Goal: Information Seeking & Learning: Check status

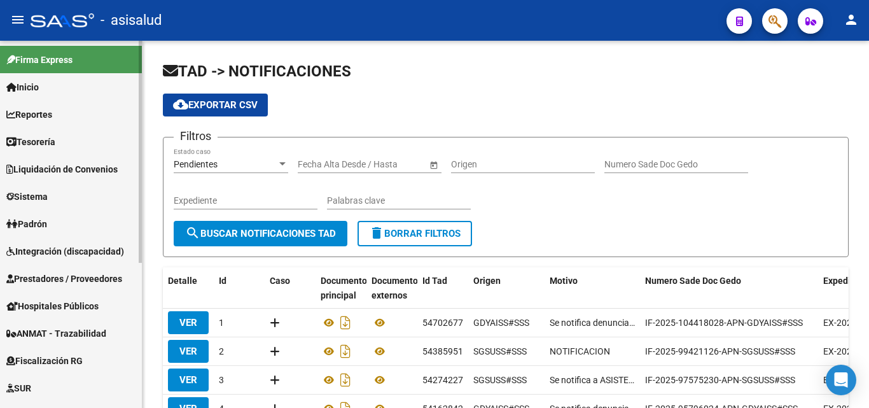
scroll to position [182, 0]
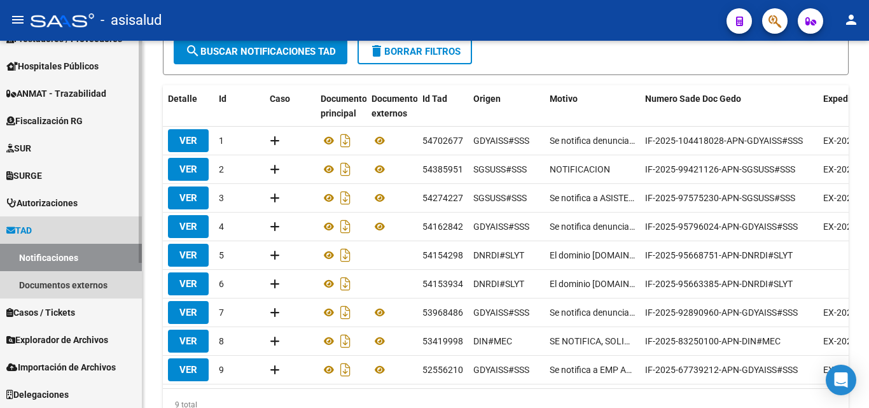
click at [46, 232] on link "TAD" at bounding box center [71, 229] width 142 height 27
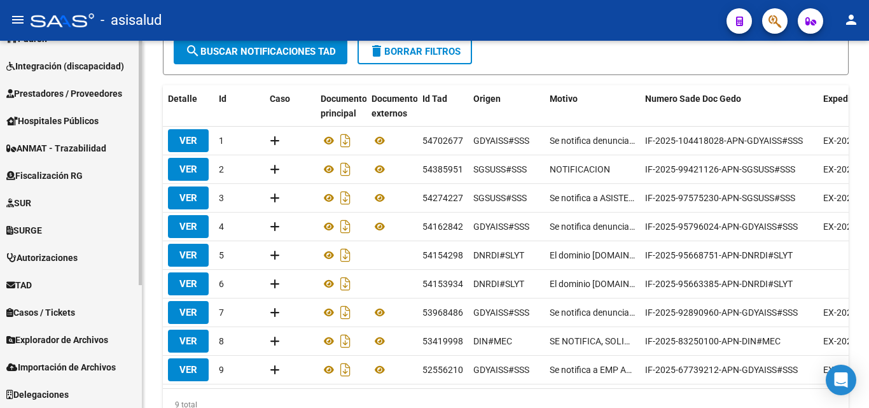
scroll to position [0, 0]
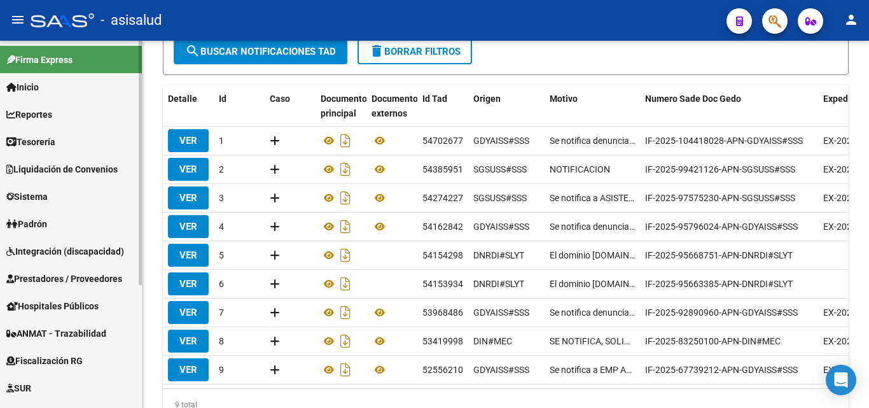
click at [47, 220] on span "Padrón" at bounding box center [26, 224] width 41 height 14
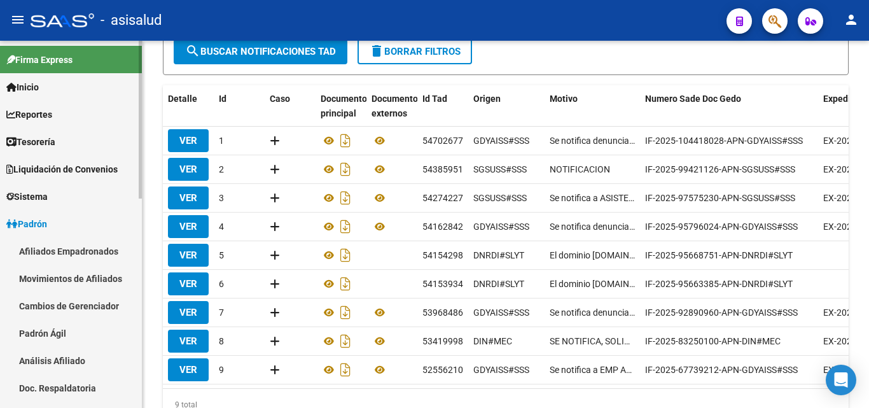
click at [104, 276] on link "Movimientos de Afiliados" at bounding box center [71, 278] width 142 height 27
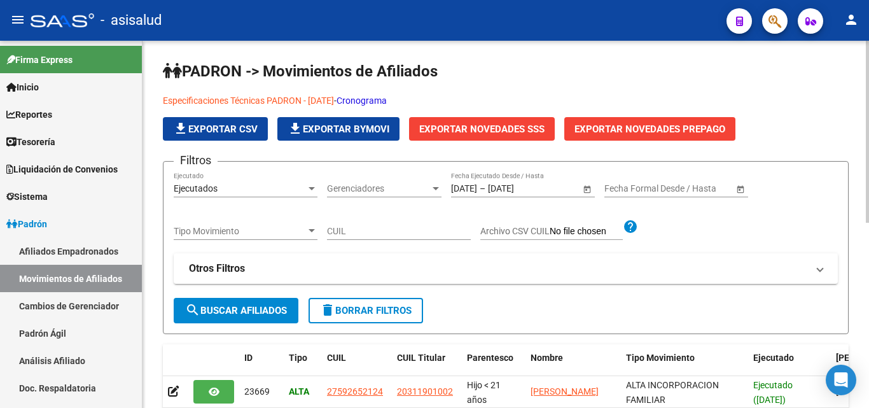
click at [387, 99] on link "Cronograma" at bounding box center [362, 100] width 50 height 10
click at [771, 11] on span "button" at bounding box center [775, 21] width 13 height 26
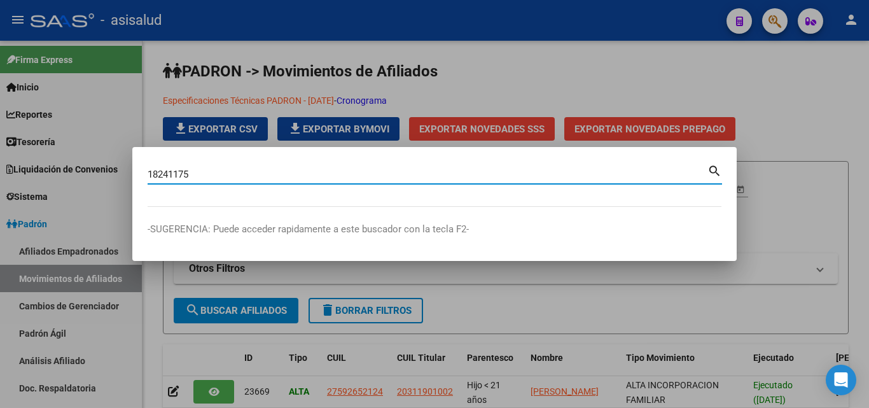
type input "18241175"
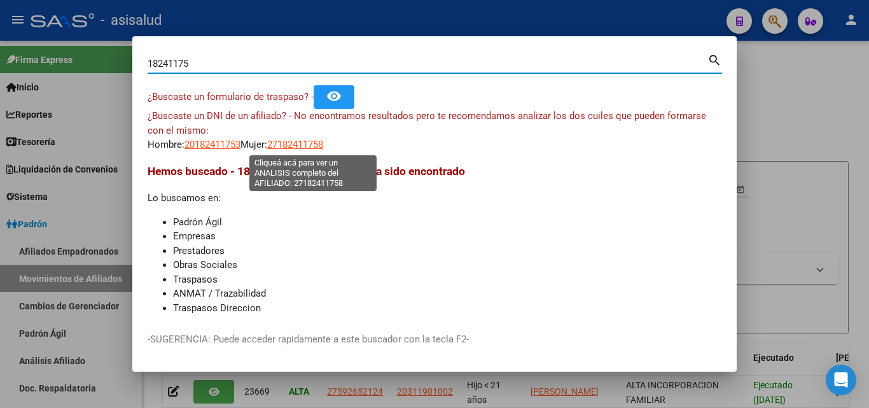
click at [323, 146] on span "27182411758" at bounding box center [295, 144] width 56 height 11
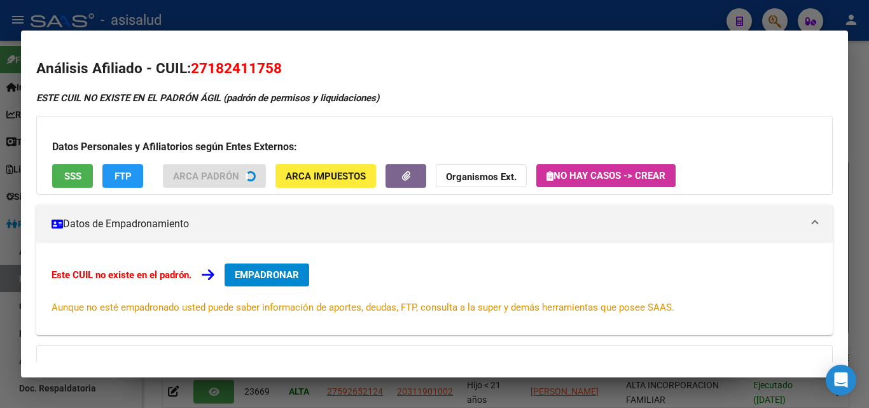
click at [74, 177] on span "SSS" at bounding box center [72, 176] width 17 height 11
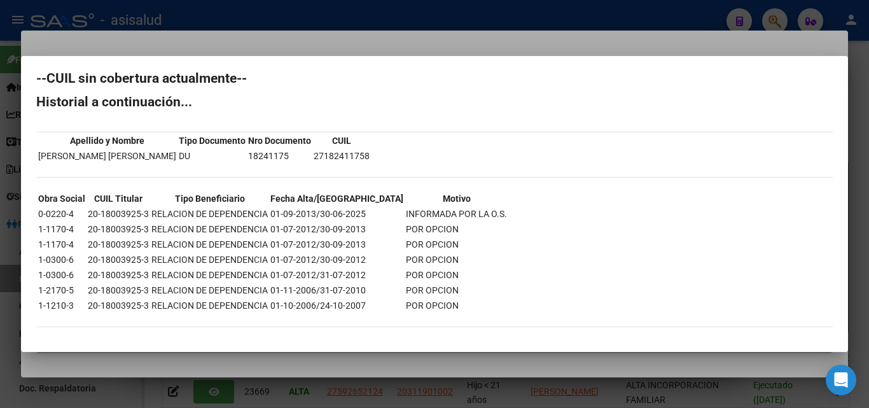
scroll to position [14, 0]
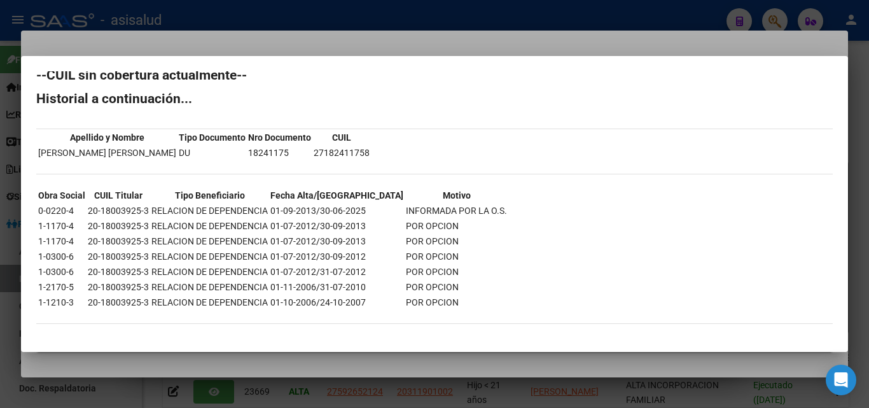
click at [254, 43] on div at bounding box center [434, 204] width 869 height 408
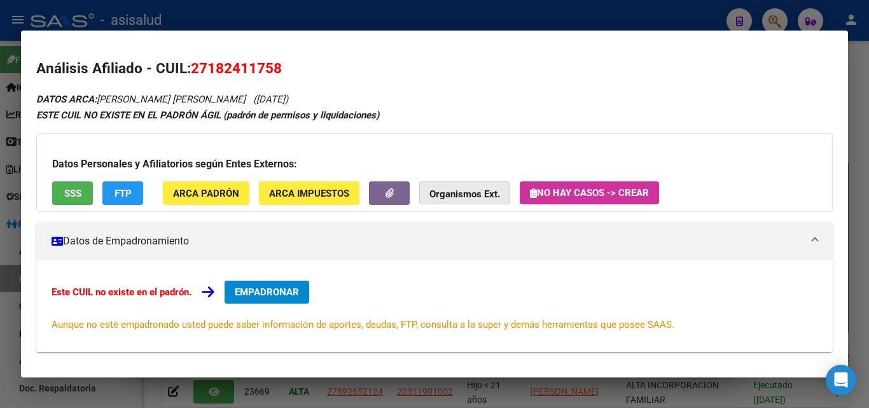
click at [469, 186] on button "Organismos Ext." at bounding box center [464, 193] width 91 height 24
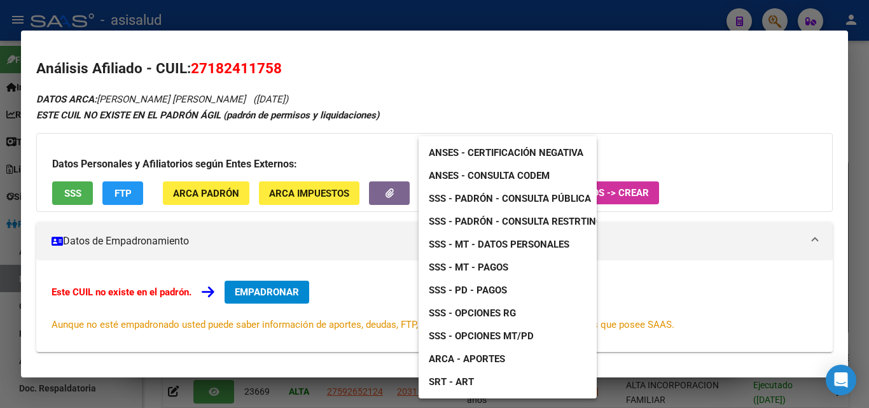
click at [566, 221] on span "SSS - Padrón - Consulta Restrtingida" at bounding box center [523, 221] width 189 height 11
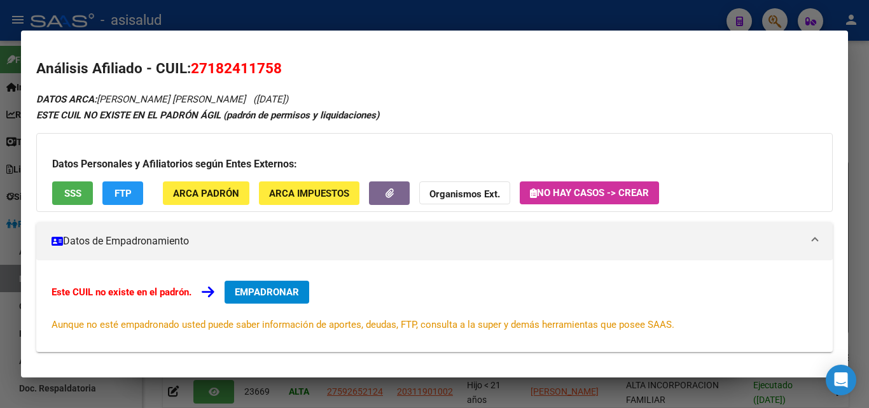
click at [482, 189] on strong "Organismos Ext." at bounding box center [465, 193] width 71 height 11
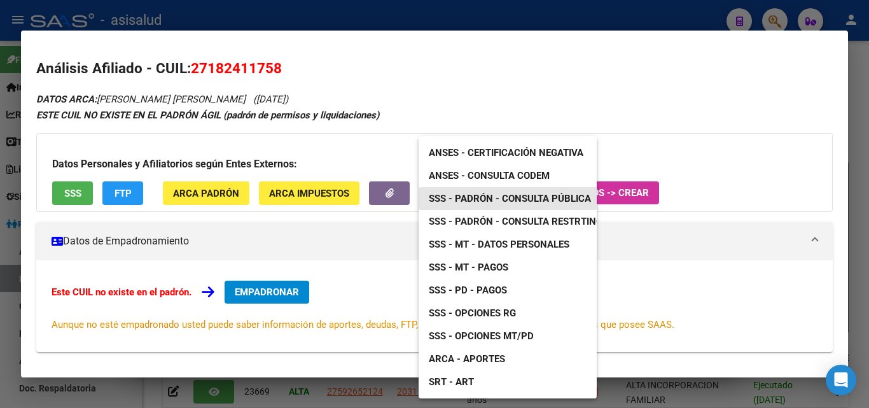
click at [548, 199] on span "SSS - Padrón - Consulta Pública" at bounding box center [510, 198] width 162 height 11
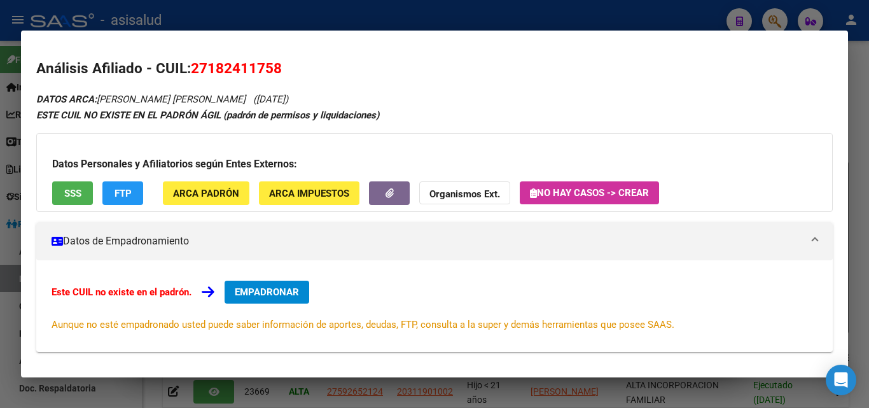
click at [269, 22] on div at bounding box center [434, 204] width 869 height 408
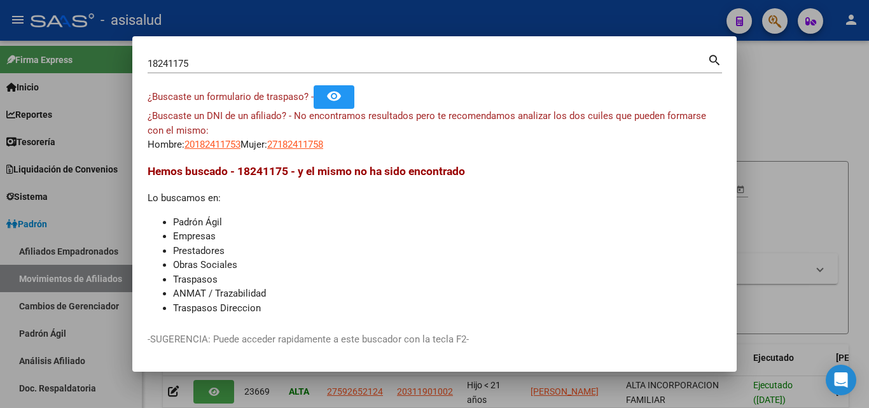
click at [435, 25] on div at bounding box center [434, 204] width 869 height 408
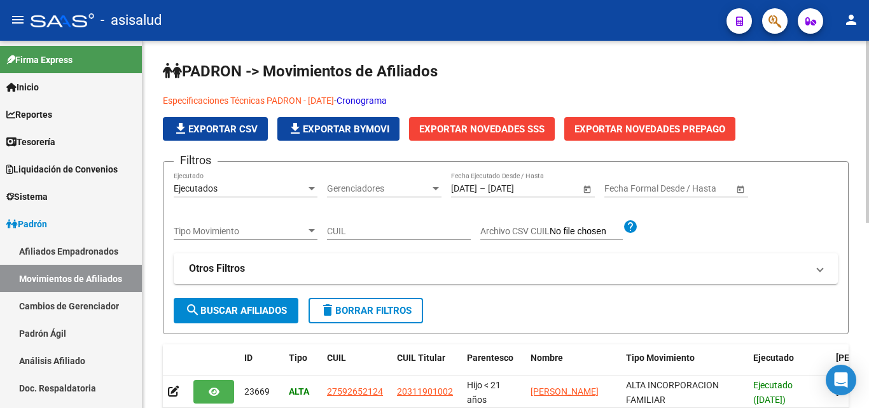
click at [387, 97] on link "Cronograma" at bounding box center [362, 100] width 50 height 10
click at [782, 22] on icon "button" at bounding box center [775, 21] width 13 height 15
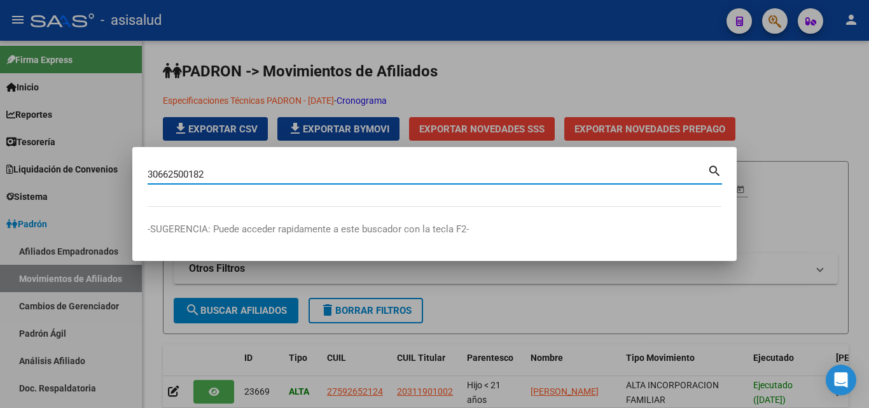
type input "30662500182"
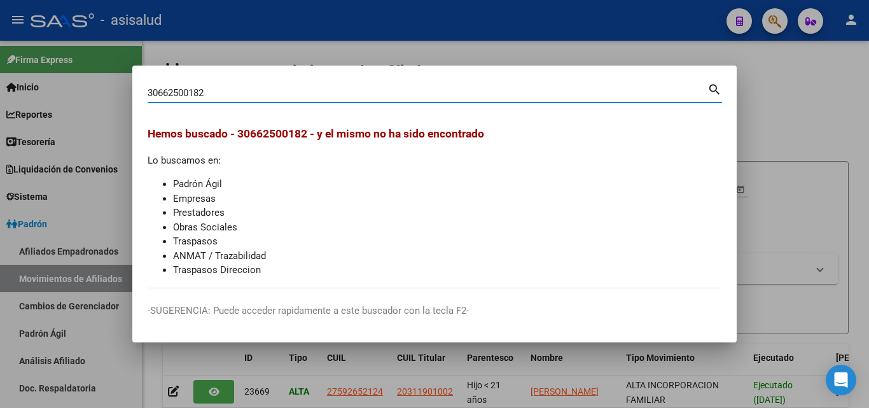
click at [282, 132] on span "Hemos buscado - 30662500182 - y el mismo no ha sido encontrado" at bounding box center [316, 133] width 337 height 13
click at [318, 50] on div at bounding box center [434, 204] width 869 height 408
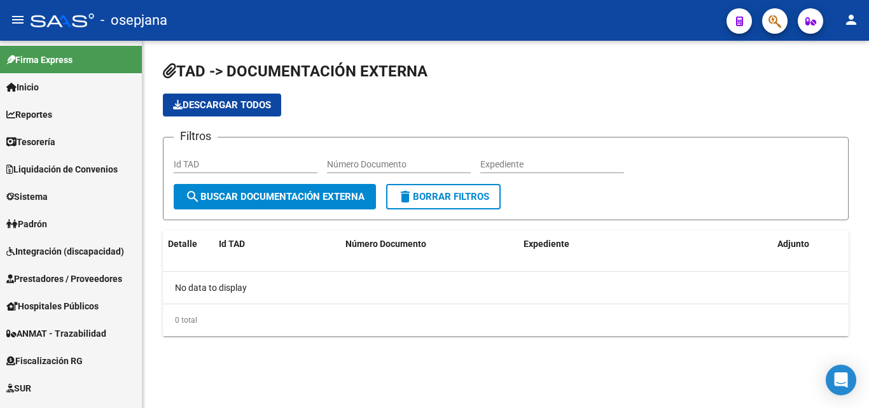
scroll to position [240, 0]
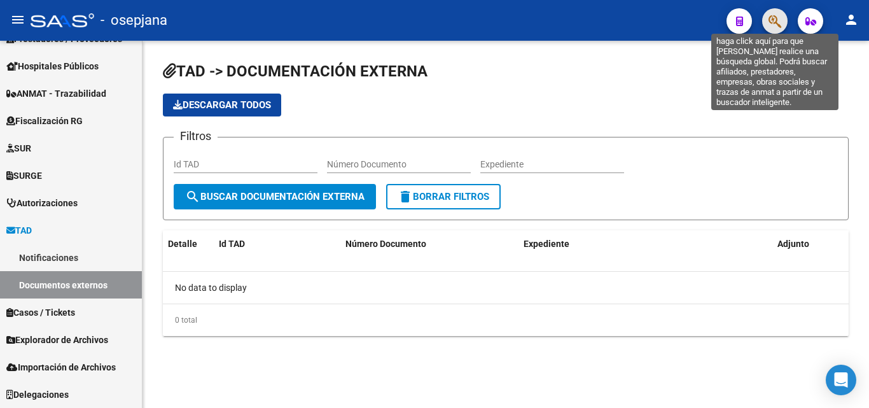
click at [772, 27] on icon "button" at bounding box center [775, 21] width 13 height 15
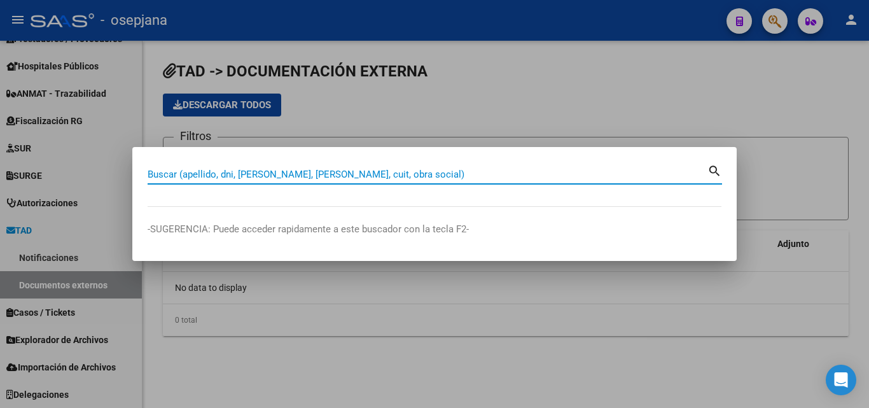
paste input "27182411758"
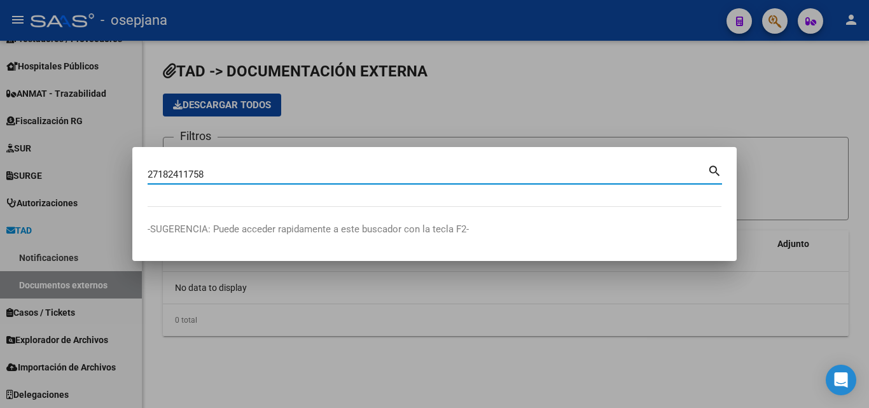
type input "27182411758"
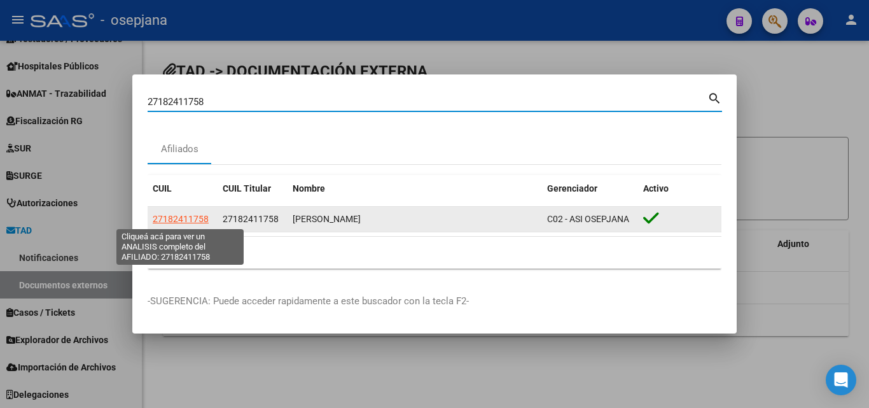
click at [197, 222] on span "27182411758" at bounding box center [181, 219] width 56 height 10
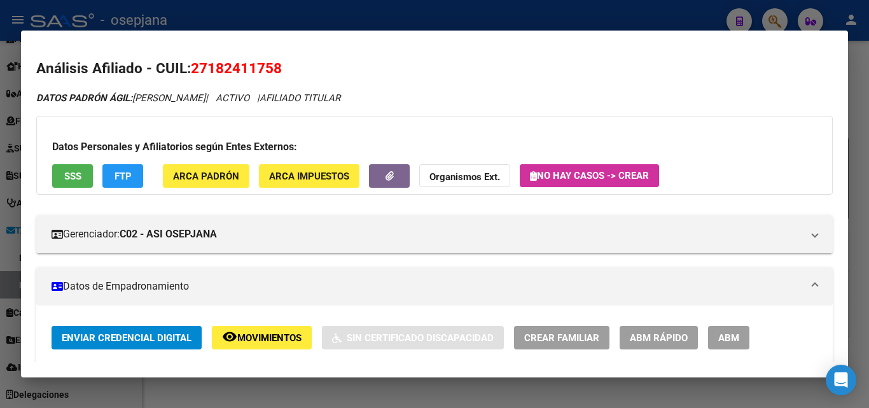
click at [124, 177] on span "FTP" at bounding box center [123, 176] width 17 height 11
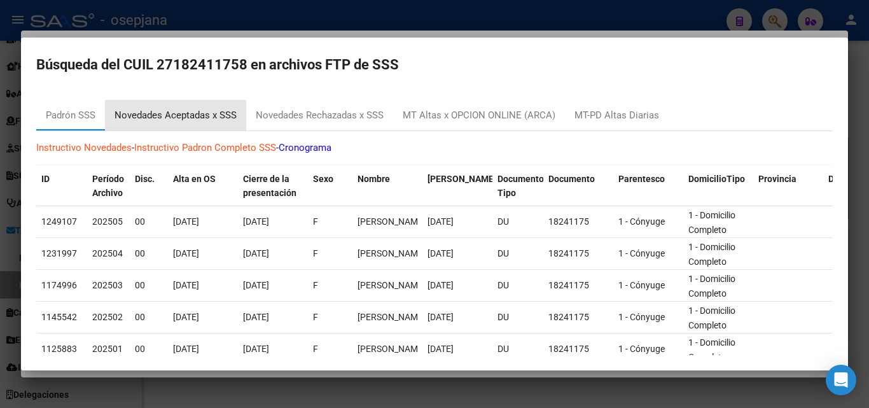
click at [204, 115] on div "Novedades Aceptadas x SSS" at bounding box center [176, 115] width 122 height 15
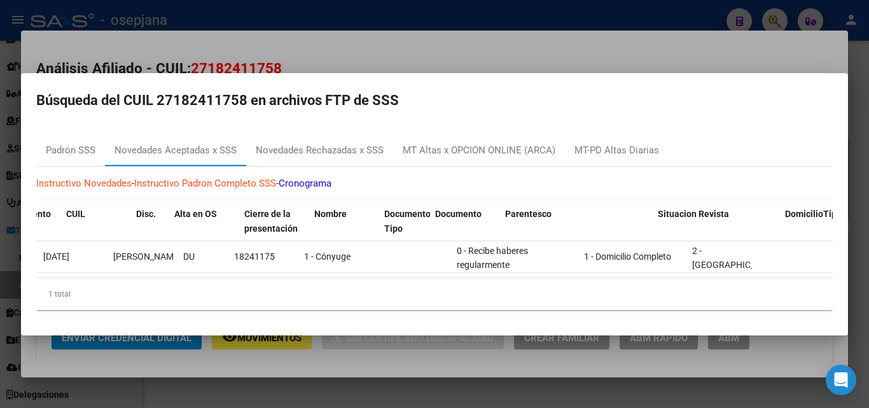
scroll to position [0, 0]
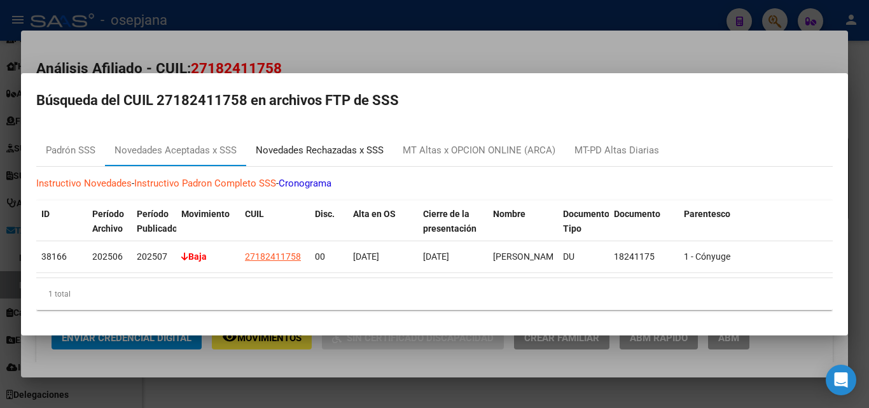
click at [313, 149] on div "Novedades Rechazadas x SSS" at bounding box center [320, 150] width 128 height 15
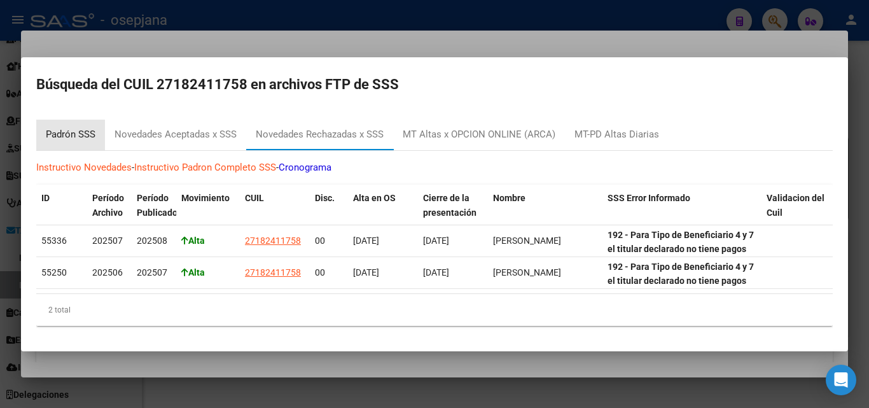
click at [76, 127] on div "Padrón SSS" at bounding box center [71, 134] width 50 height 15
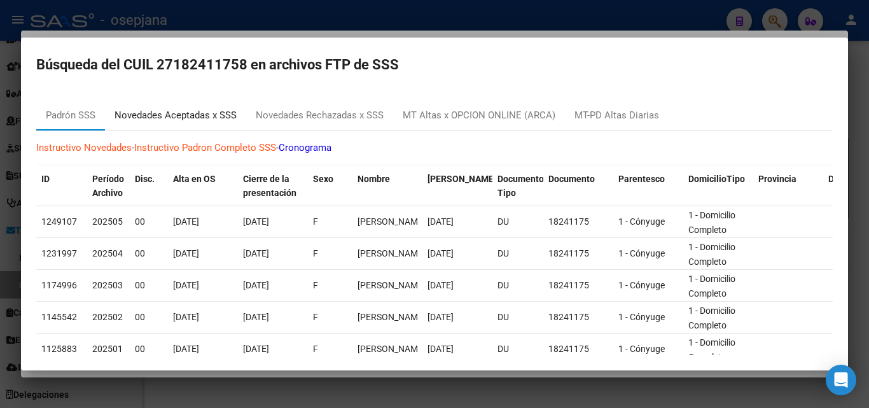
click at [165, 119] on div "Novedades Aceptadas x SSS" at bounding box center [176, 115] width 122 height 15
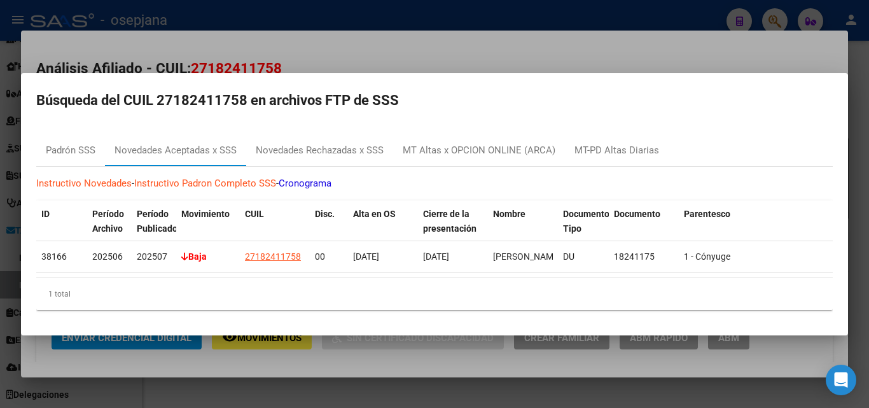
click at [368, 58] on div at bounding box center [434, 204] width 869 height 408
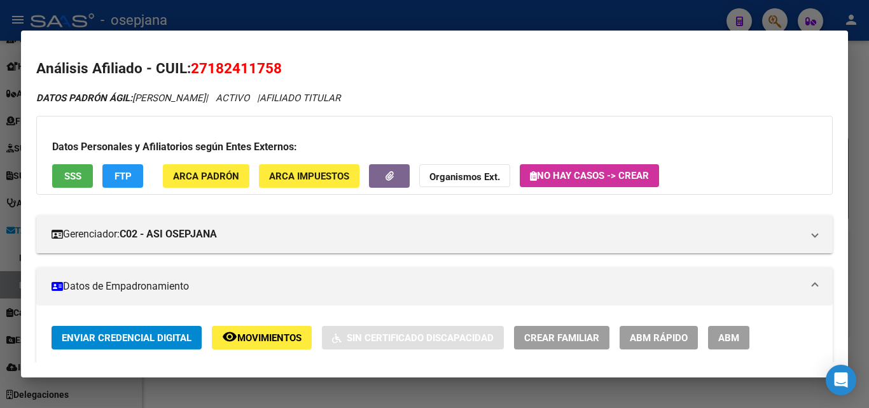
click at [251, 343] on span "Movimientos" at bounding box center [269, 337] width 64 height 11
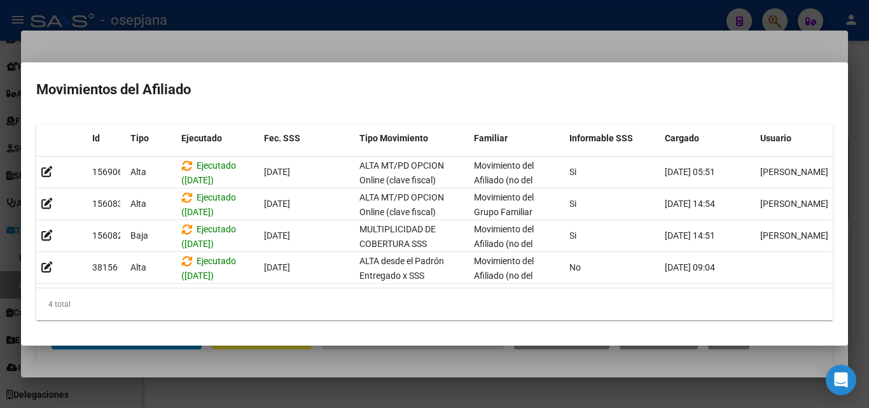
click at [421, 50] on div at bounding box center [434, 204] width 869 height 408
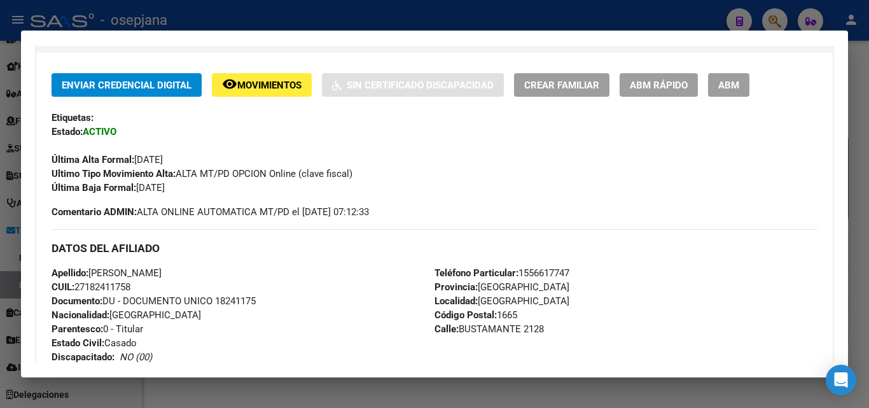
scroll to position [255, 0]
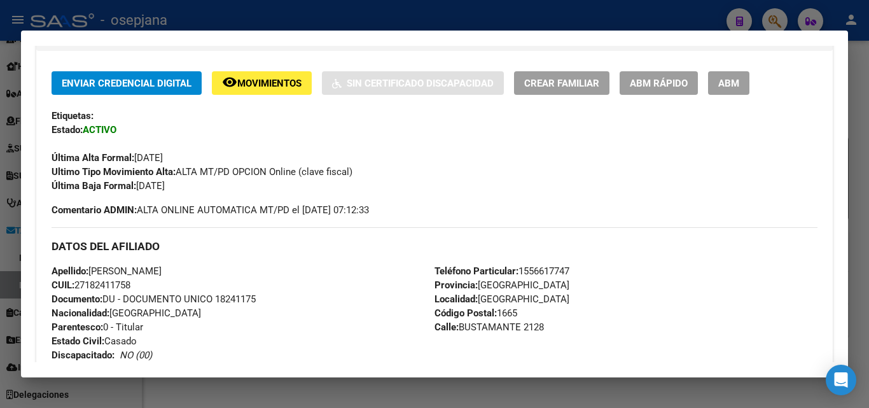
click at [257, 86] on span "Movimientos" at bounding box center [269, 83] width 64 height 11
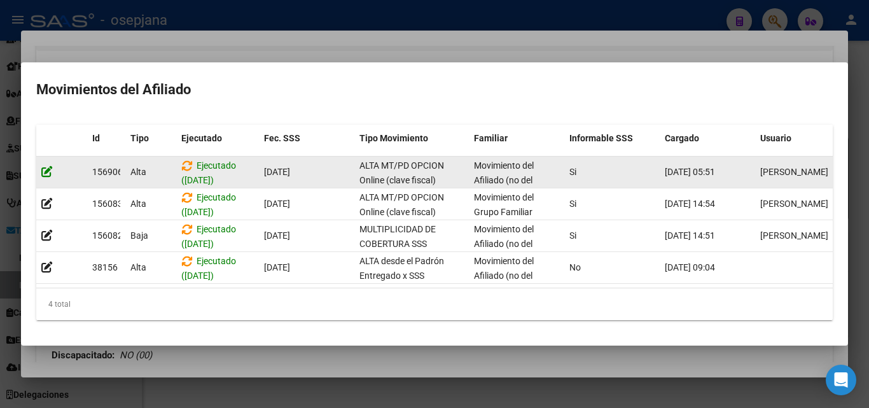
click at [45, 169] on icon at bounding box center [46, 171] width 11 height 12
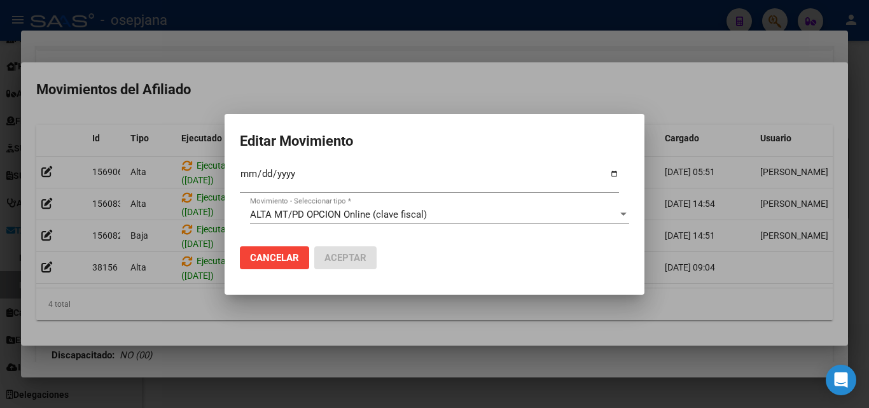
drag, startPoint x: 377, startPoint y: 138, endPoint x: 561, endPoint y: 135, distance: 184.0
click at [599, 122] on mat-dialog-container "Editar Movimiento 2025-05-01 Fec. Formal SSS * ALTA MT/PD OPCION Online (clave …" at bounding box center [435, 204] width 420 height 181
click at [614, 171] on input "2025-05-01" at bounding box center [429, 179] width 379 height 20
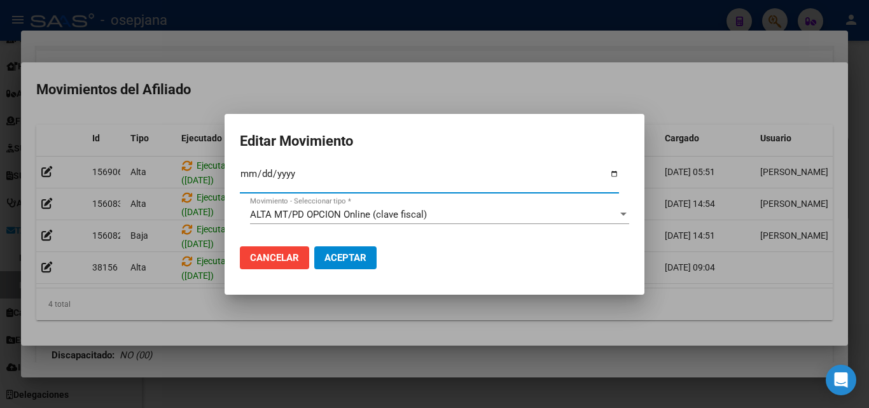
type input "2025-06-01"
click at [358, 257] on span "Aceptar" at bounding box center [346, 257] width 42 height 11
drag, startPoint x: 437, startPoint y: 125, endPoint x: 402, endPoint y: 135, distance: 36.3
click at [385, 141] on mat-dialog-container "Editar Movimiento 2025-06-01 Fec. Formal SSS * ALTA MT/PD OPCION Online (clave …" at bounding box center [435, 204] width 420 height 181
drag, startPoint x: 409, startPoint y: 122, endPoint x: 528, endPoint y: 132, distance: 118.8
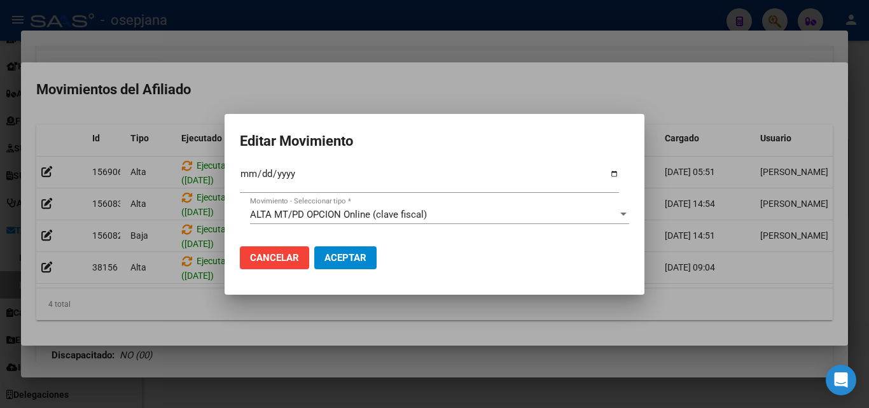
click at [528, 132] on mat-dialog-container "Editar Movimiento 2025-06-01 Fec. Formal SSS * ALTA MT/PD OPCION Online (clave …" at bounding box center [435, 204] width 420 height 181
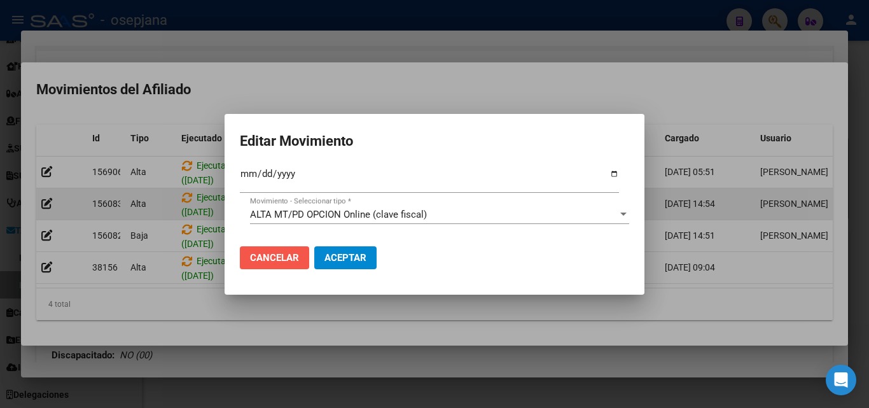
drag, startPoint x: 301, startPoint y: 258, endPoint x: 464, endPoint y: 185, distance: 178.6
click at [303, 256] on button "Cancelar" at bounding box center [274, 257] width 69 height 23
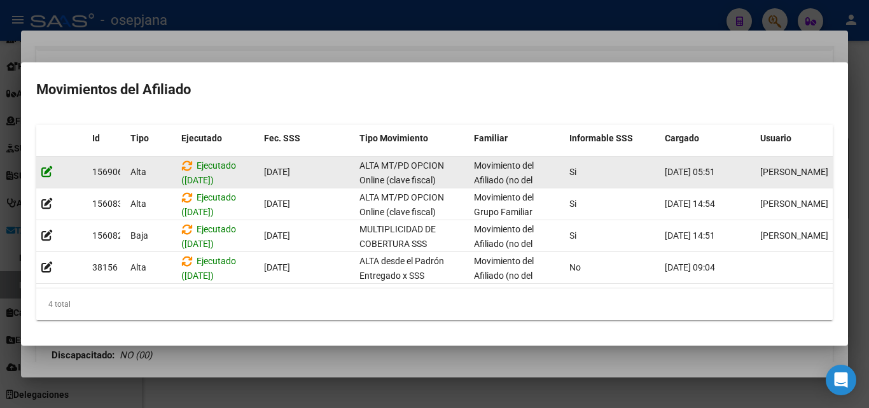
click at [50, 168] on icon at bounding box center [46, 171] width 11 height 12
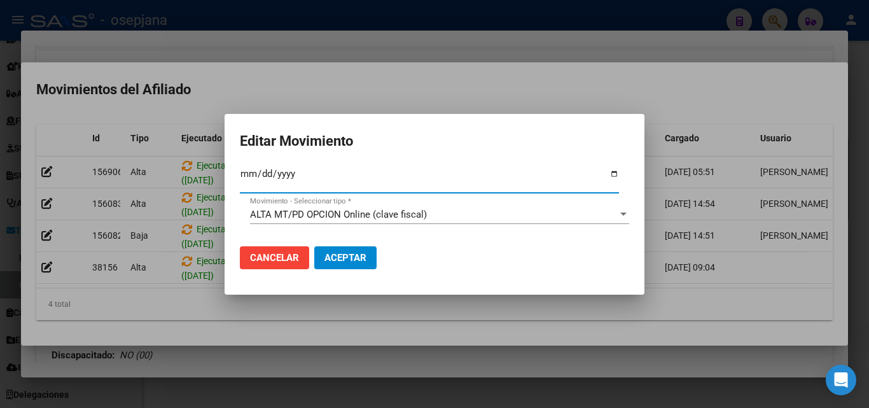
type input "2025-05-02"
type input "2025-06-02"
click at [353, 258] on span "Aceptar" at bounding box center [346, 257] width 42 height 11
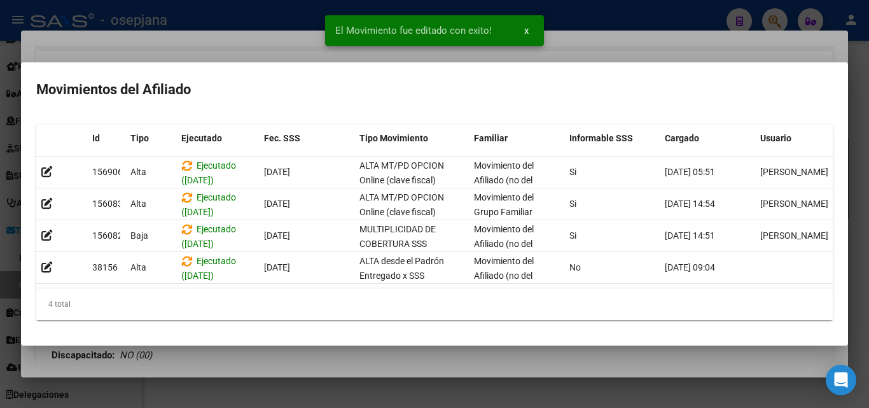
click at [204, 40] on div at bounding box center [434, 204] width 869 height 408
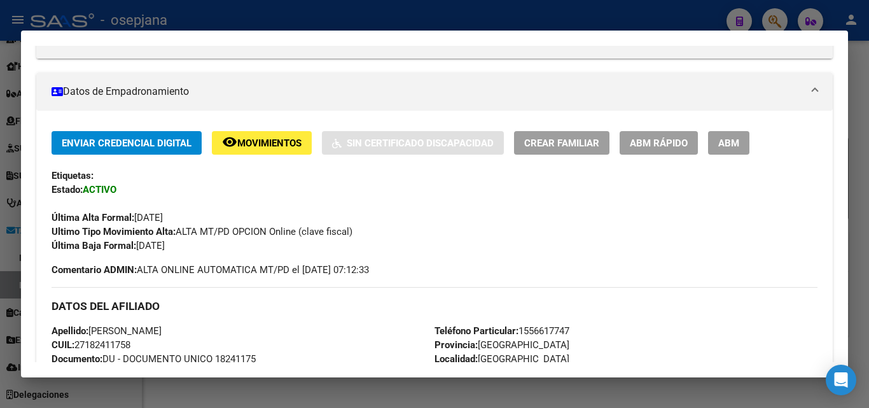
scroll to position [127, 0]
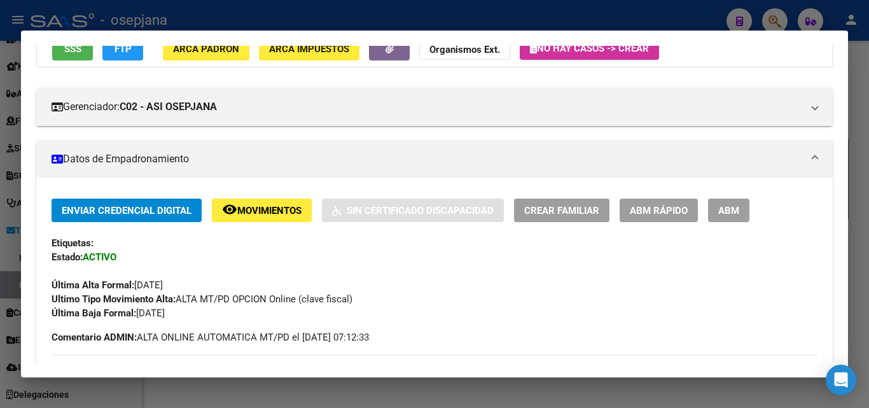
click at [662, 209] on span "ABM Rápido" at bounding box center [659, 210] width 58 height 11
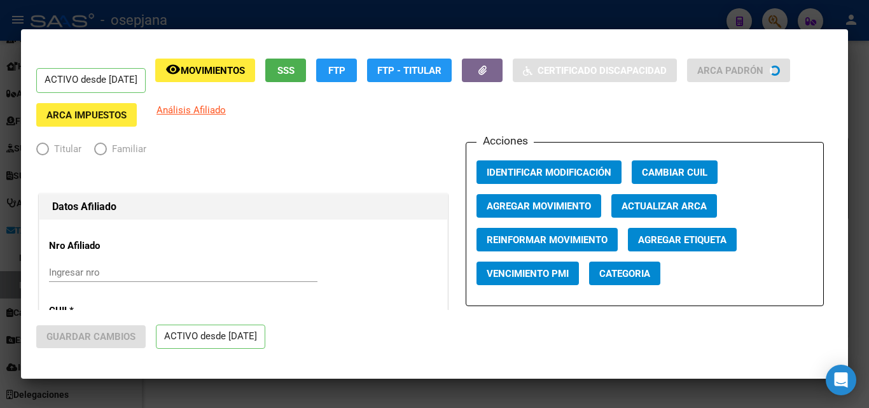
radio input "true"
type input "27-18241175-8"
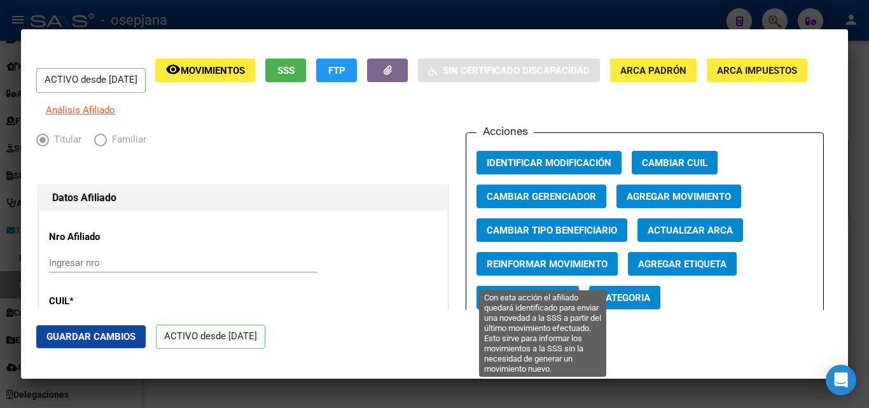
click at [587, 270] on span "Reinformar Movimiento" at bounding box center [547, 263] width 121 height 11
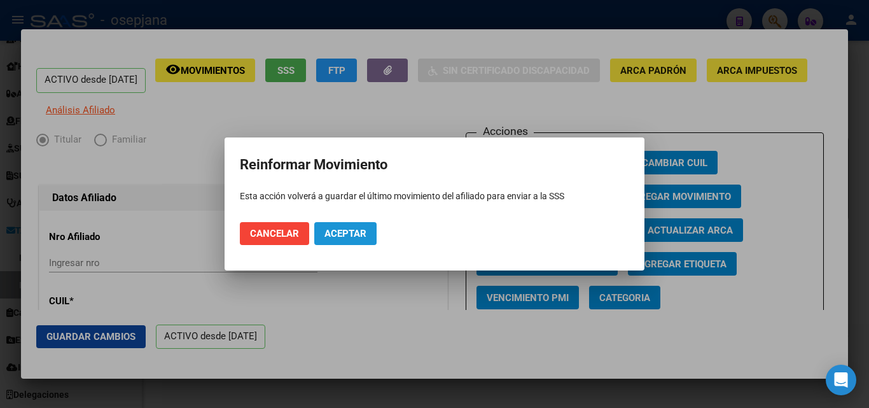
drag, startPoint x: 354, startPoint y: 239, endPoint x: 373, endPoint y: 236, distance: 19.3
click at [355, 238] on span "Aceptar" at bounding box center [346, 233] width 42 height 11
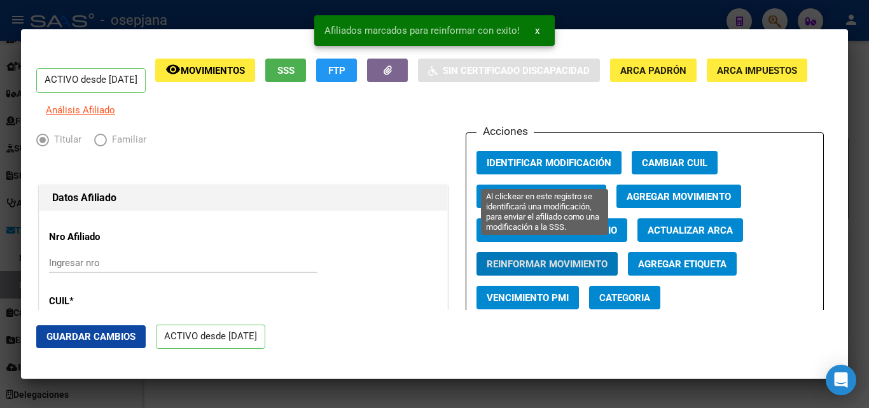
click at [549, 169] on span "Identificar Modificación" at bounding box center [549, 162] width 125 height 11
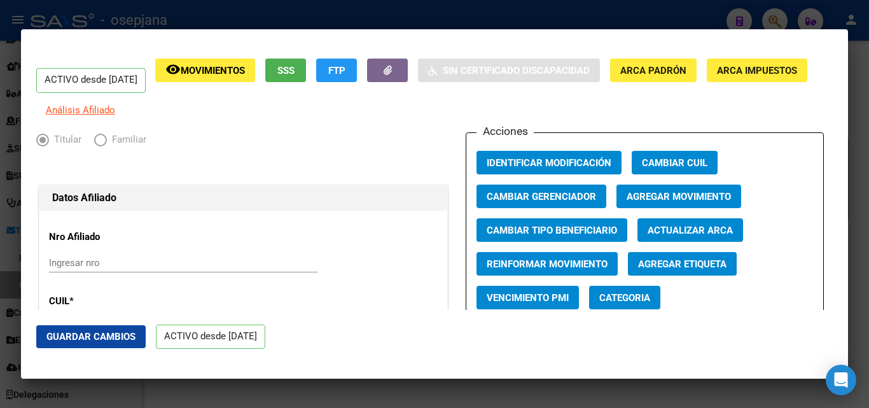
click at [409, 21] on div at bounding box center [434, 204] width 869 height 408
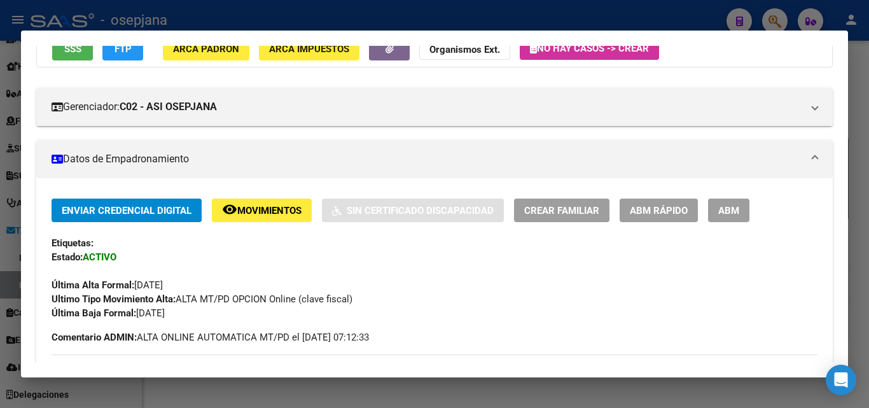
click at [363, 17] on div at bounding box center [434, 204] width 869 height 408
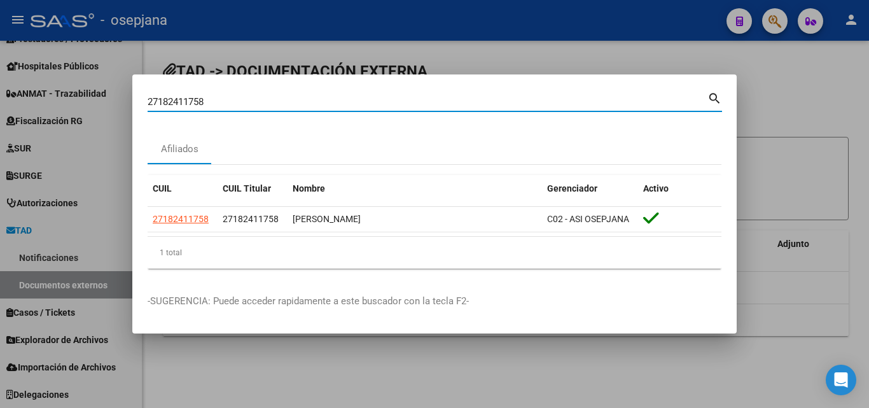
drag, startPoint x: 270, startPoint y: 100, endPoint x: 76, endPoint y: 89, distance: 194.4
click at [76, 89] on div "27182411758 Buscar (apellido, dni, cuil, nro traspaso, cuit, obra social) searc…" at bounding box center [434, 204] width 869 height 408
type input "30662500182"
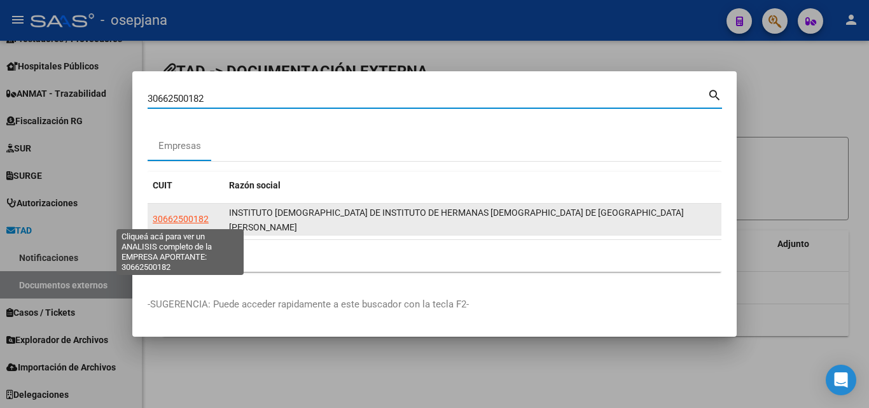
click at [181, 219] on span "30662500182" at bounding box center [181, 219] width 56 height 10
type textarea "30662500182"
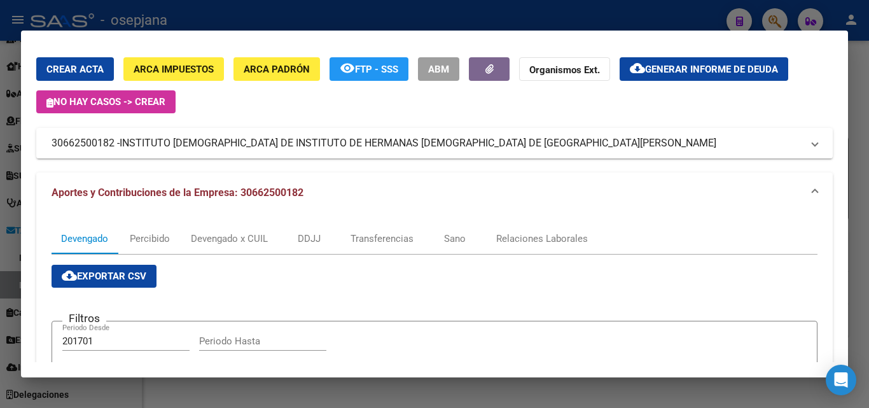
scroll to position [64, 0]
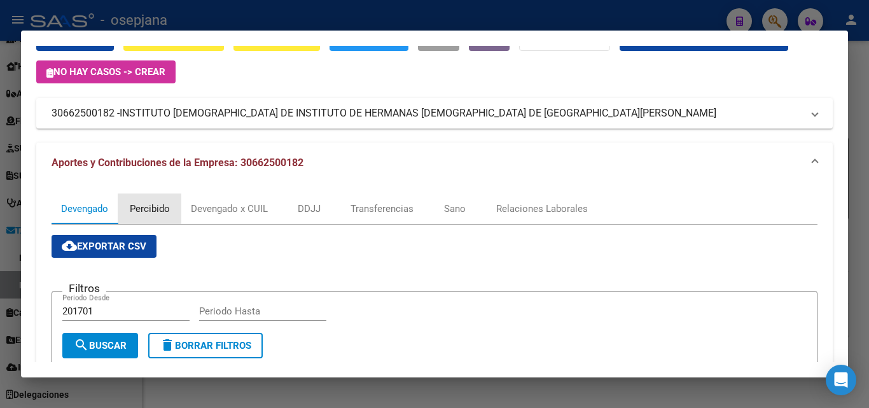
click at [156, 209] on div "Percibido" at bounding box center [150, 209] width 40 height 14
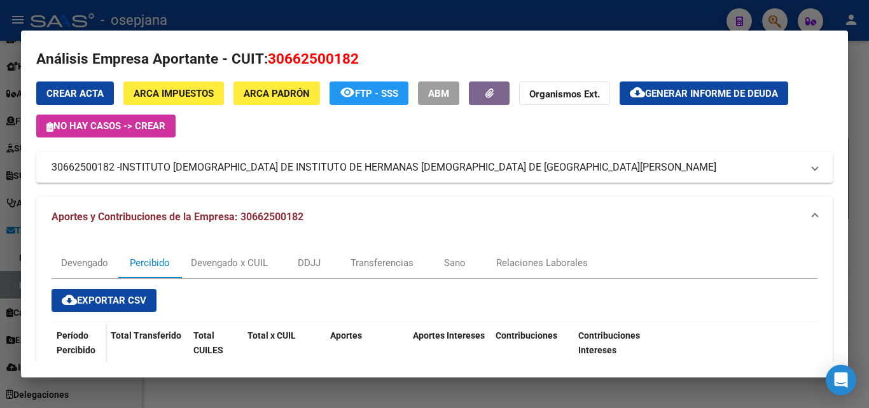
scroll to position [0, 0]
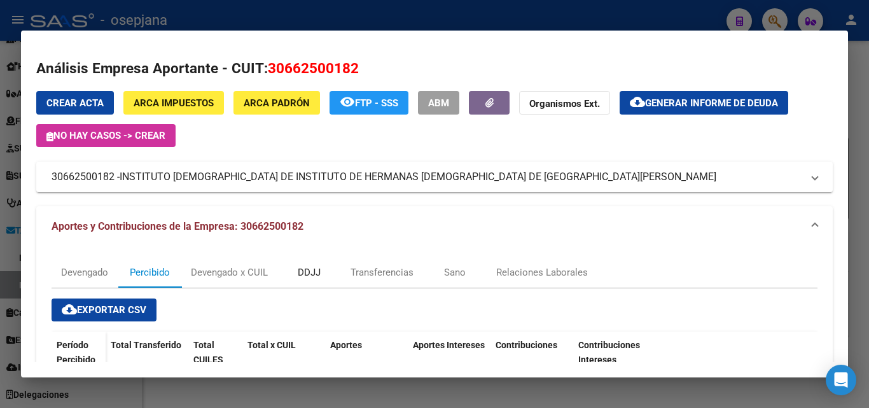
click at [319, 267] on div "DDJJ" at bounding box center [309, 272] width 23 height 14
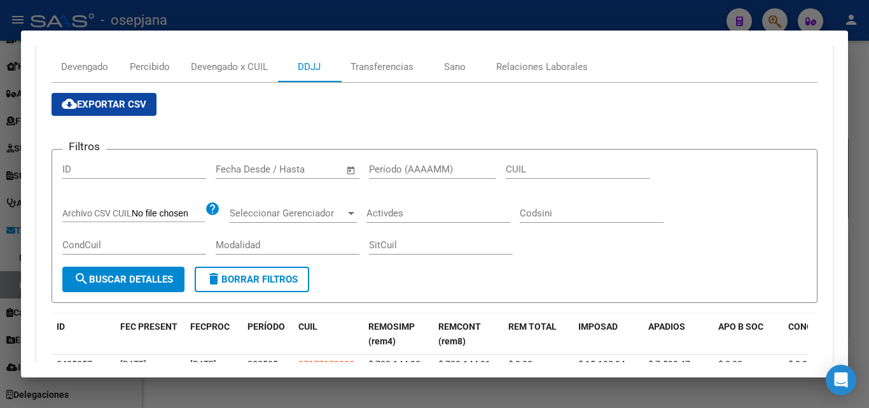
scroll to position [191, 0]
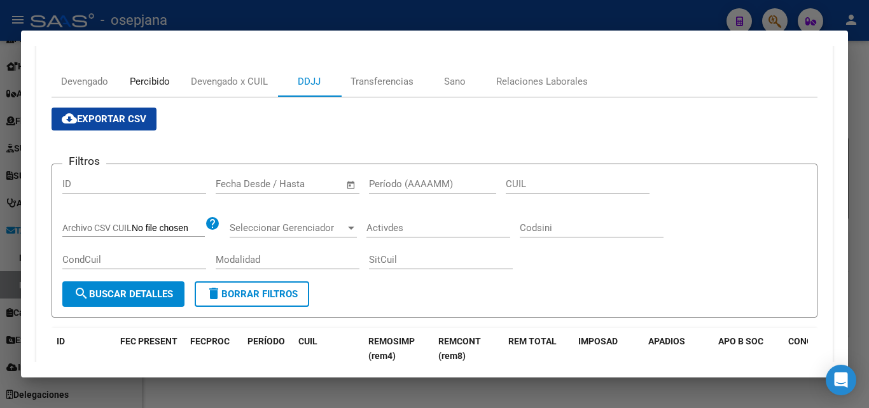
click at [134, 76] on div "Percibido" at bounding box center [150, 81] width 40 height 14
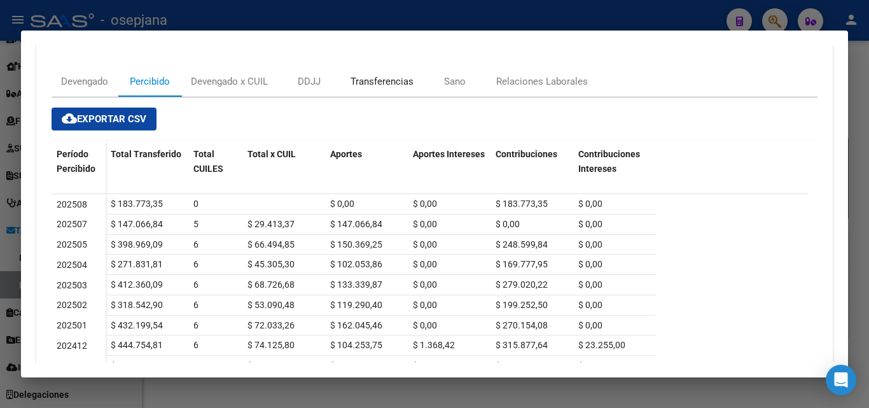
click at [385, 74] on div "Transferencias" at bounding box center [382, 81] width 63 height 14
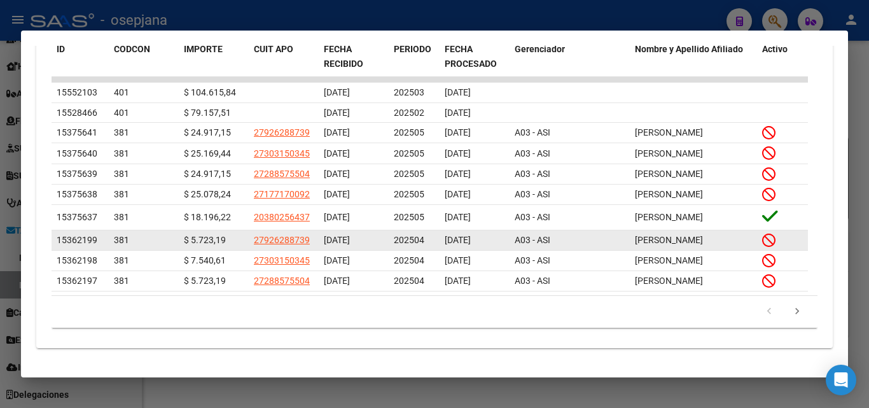
scroll to position [538, 0]
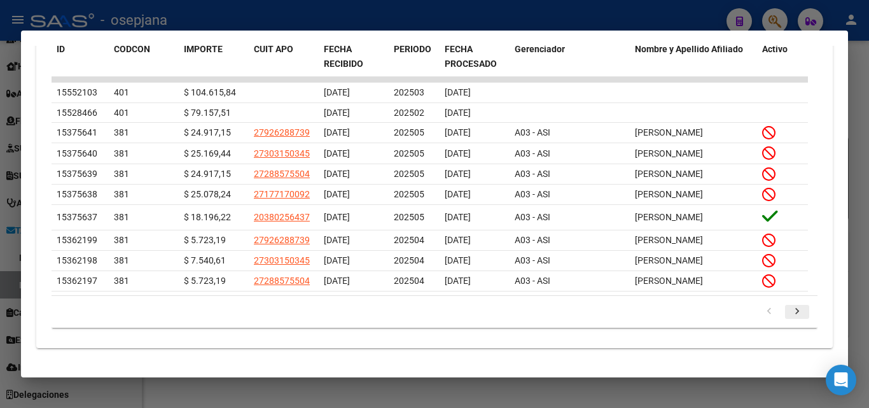
click at [792, 307] on icon "go to next page" at bounding box center [797, 312] width 17 height 15
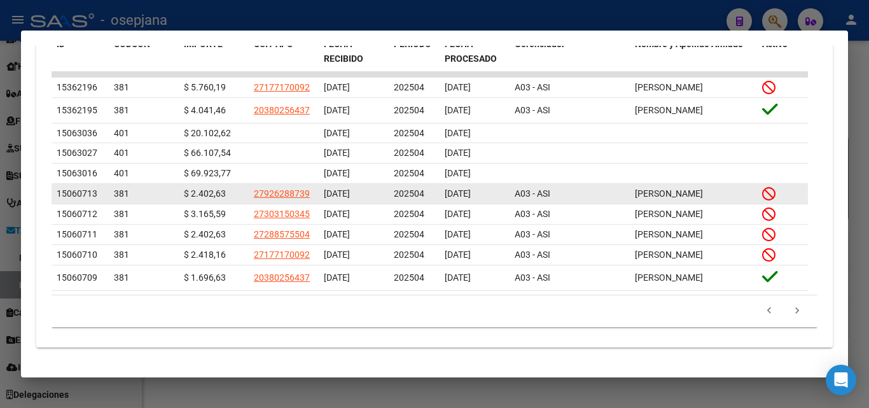
scroll to position [526, 0]
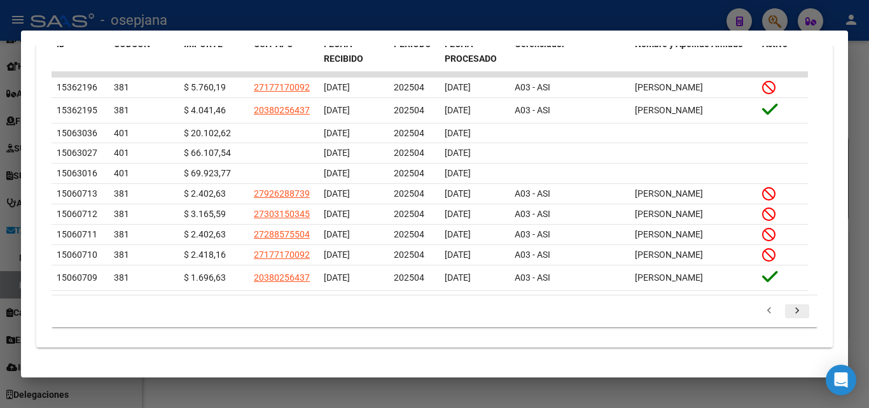
click at [790, 311] on icon "go to next page" at bounding box center [797, 312] width 17 height 15
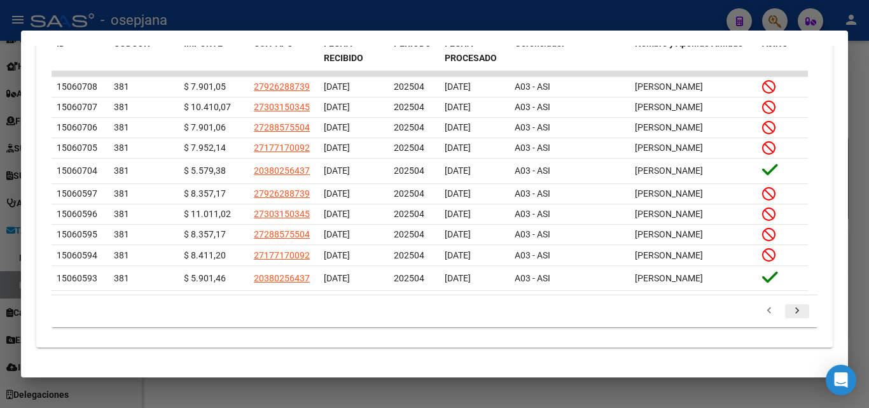
click at [792, 320] on icon "go to next page" at bounding box center [797, 312] width 17 height 15
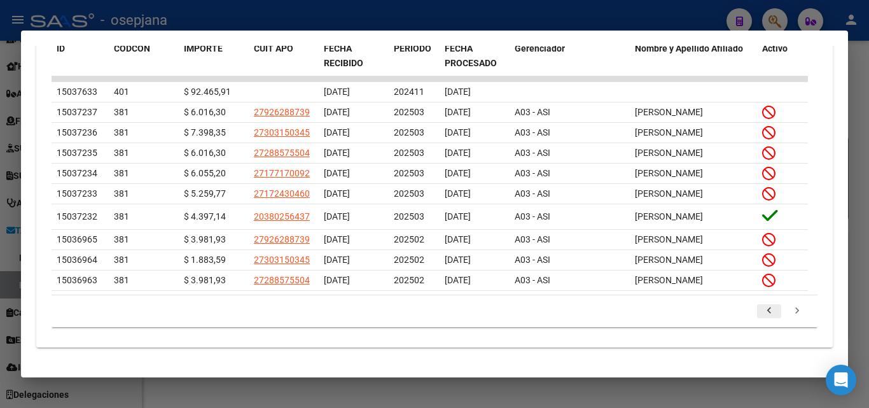
click at [762, 320] on icon "go to previous page" at bounding box center [769, 312] width 17 height 15
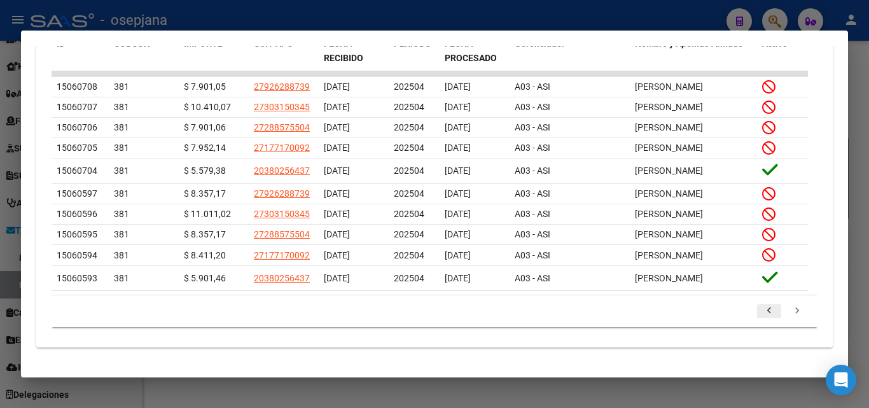
click at [761, 320] on icon "go to previous page" at bounding box center [769, 312] width 17 height 15
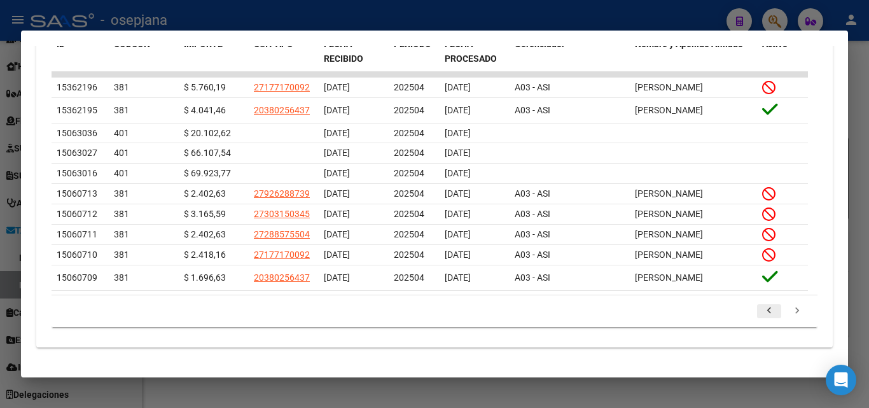
click at [762, 315] on icon "go to previous page" at bounding box center [769, 312] width 17 height 15
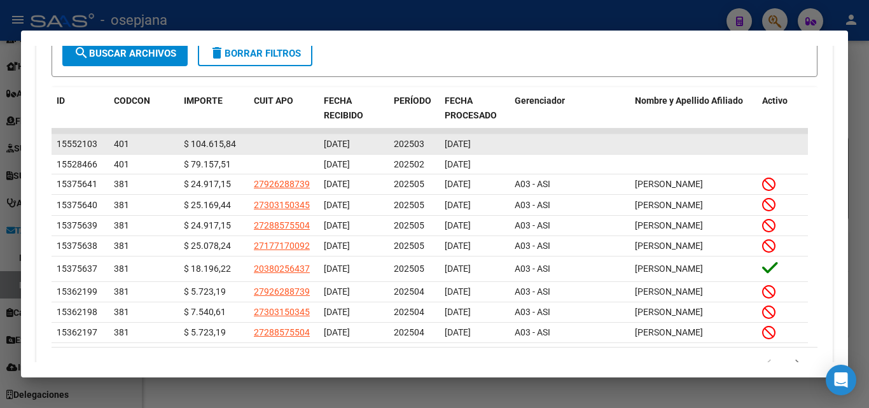
scroll to position [463, 0]
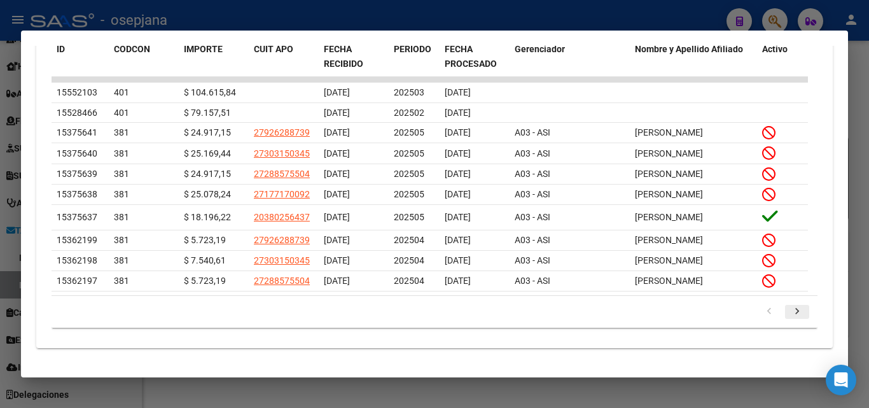
click at [790, 310] on icon "go to next page" at bounding box center [797, 312] width 17 height 15
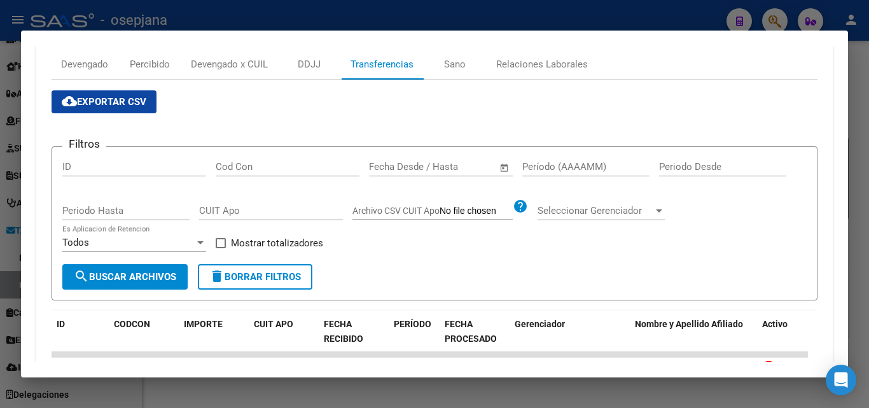
scroll to position [144, 0]
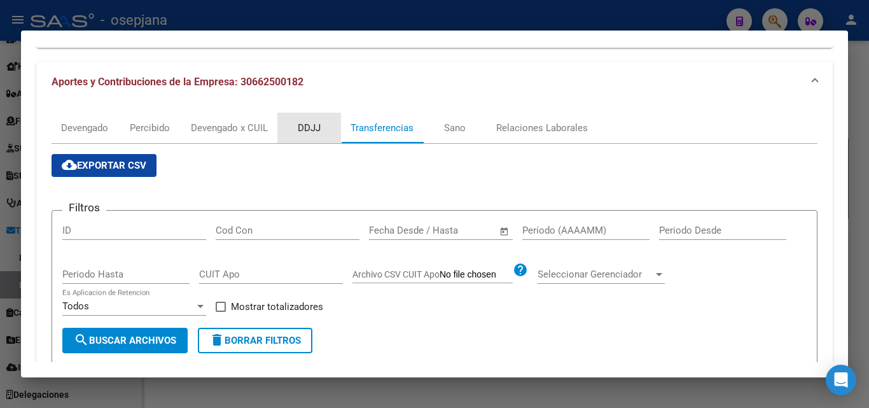
drag, startPoint x: 314, startPoint y: 128, endPoint x: 468, endPoint y: 166, distance: 159.3
click at [314, 127] on div "DDJJ" at bounding box center [309, 128] width 23 height 14
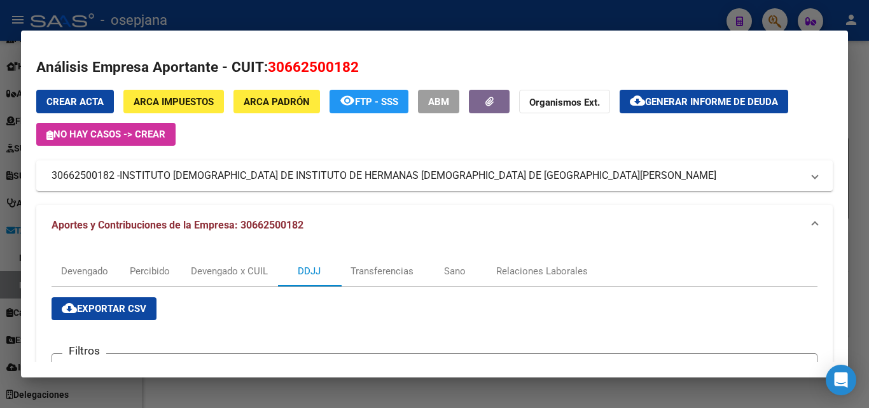
scroll to position [0, 0]
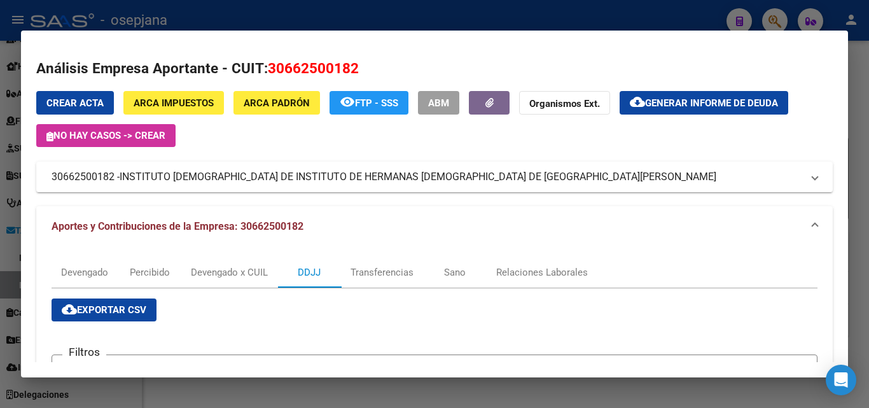
click at [715, 106] on span "Generar informe de deuda" at bounding box center [711, 102] width 133 height 11
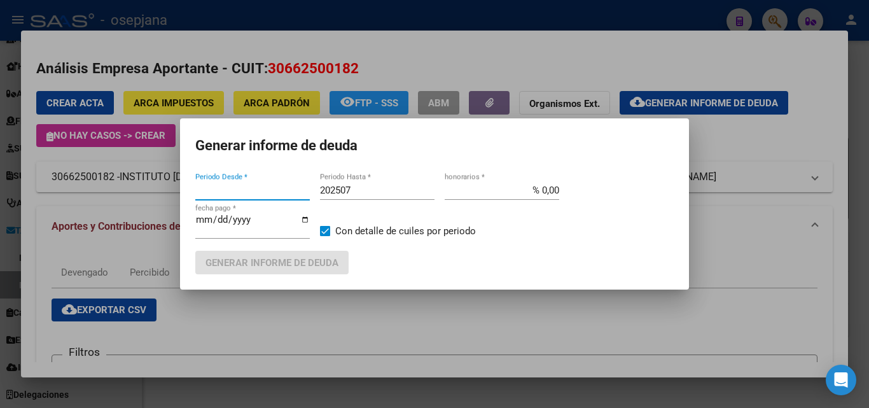
type input "201701"
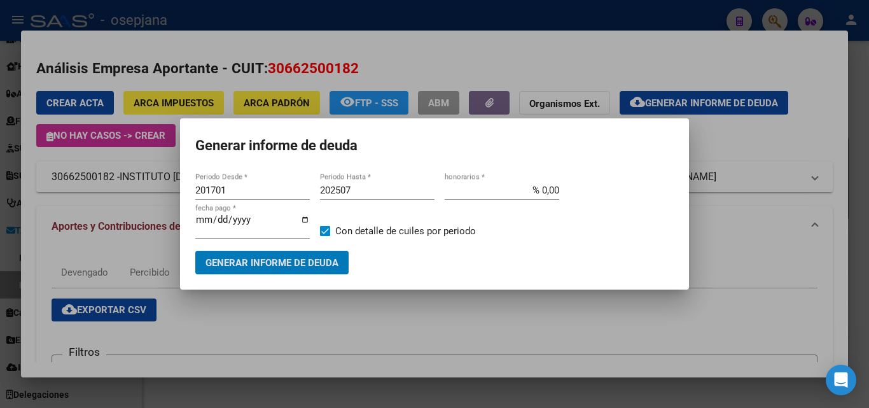
click at [297, 264] on span "Generar informe de deuda" at bounding box center [272, 262] width 133 height 11
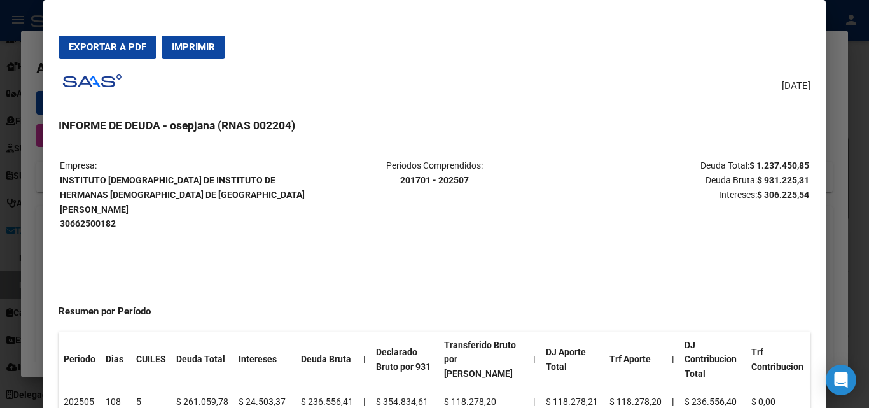
click at [19, 45] on div at bounding box center [434, 204] width 869 height 408
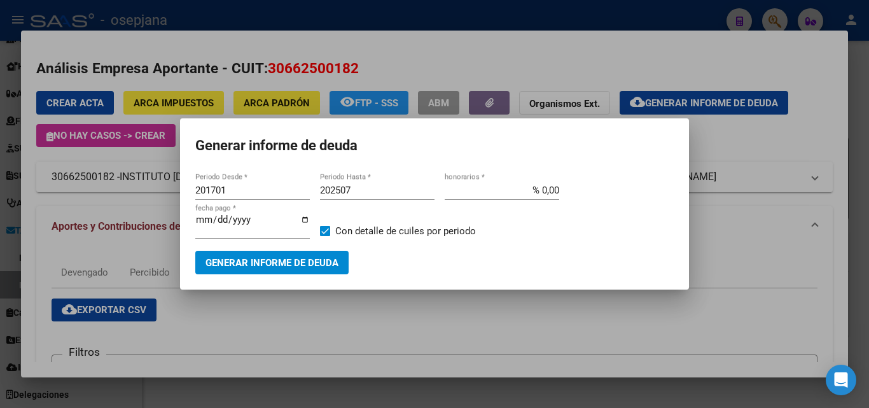
click at [359, 44] on div at bounding box center [434, 204] width 869 height 408
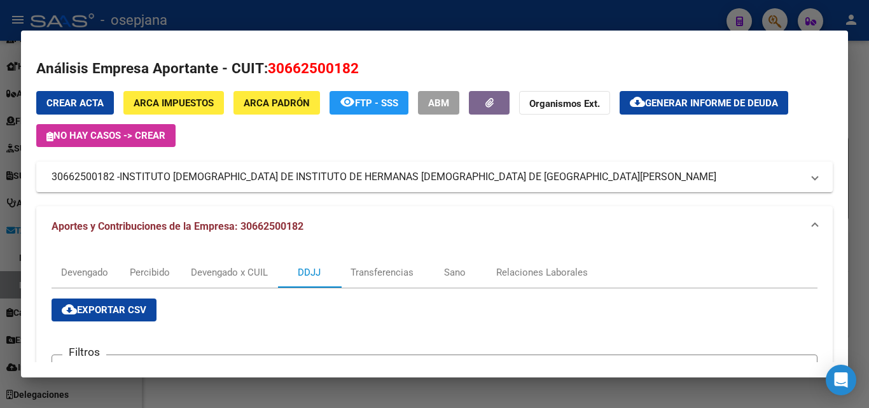
click at [575, 108] on strong "Organismos Ext." at bounding box center [565, 103] width 71 height 11
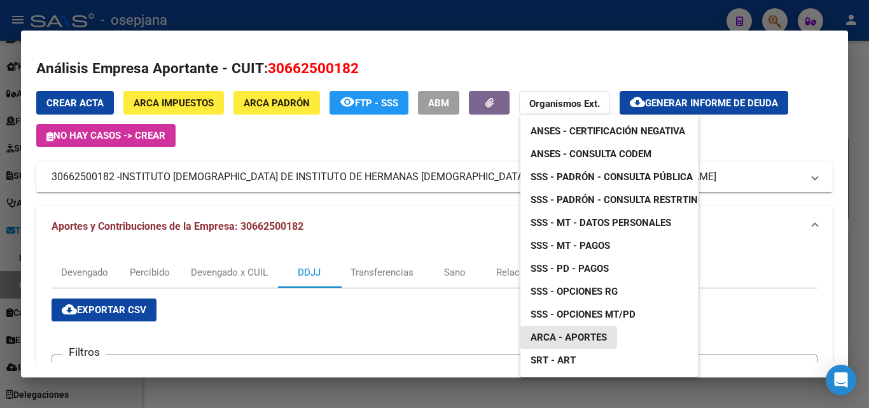
click at [536, 336] on span "ARCA - Aportes" at bounding box center [569, 337] width 76 height 11
